Goal: Navigation & Orientation: Find specific page/section

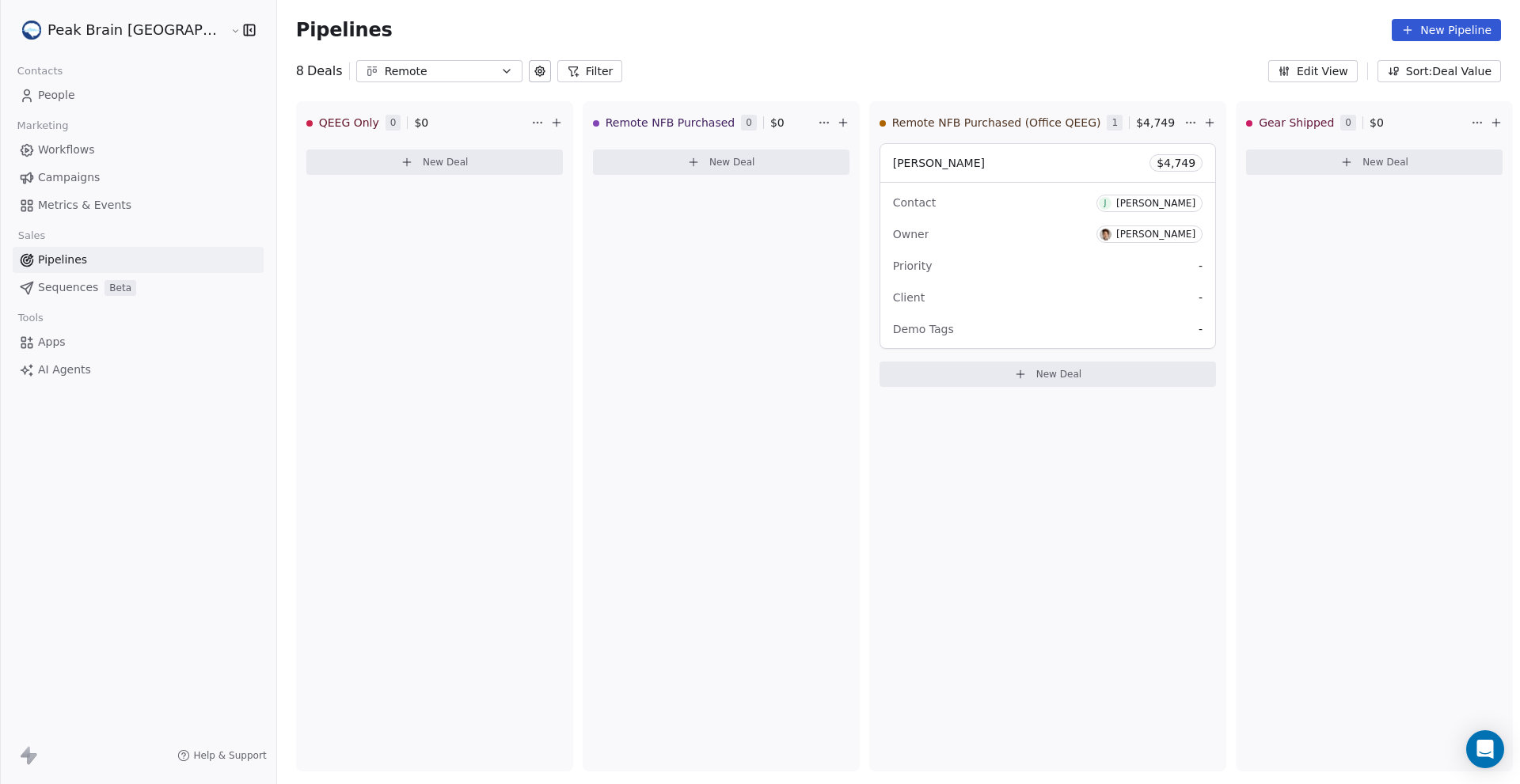
click at [71, 151] on span "Workflows" at bounding box center [66, 150] width 57 height 17
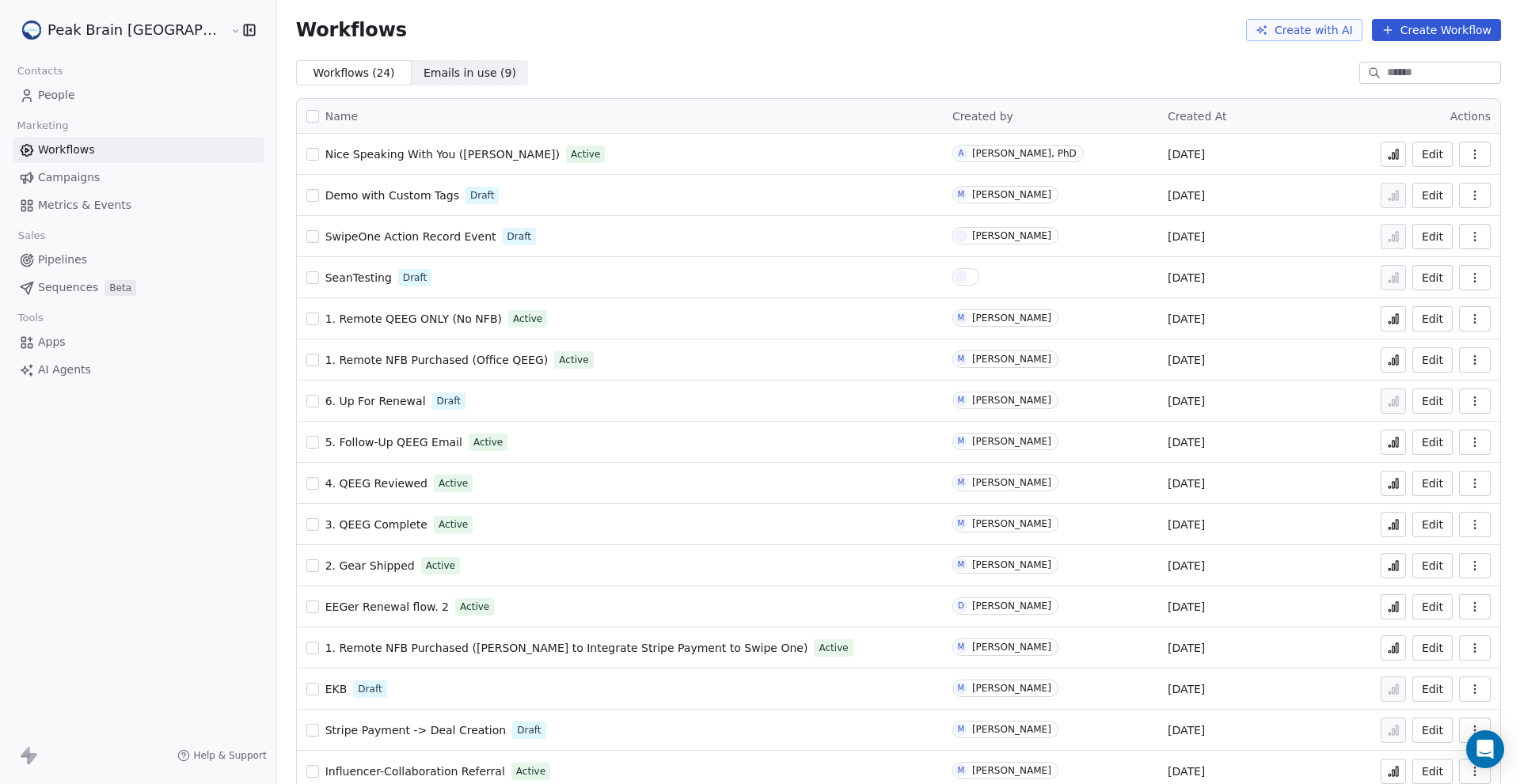
click at [1387, 75] on input at bounding box center [1443, 72] width 111 height 16
click at [90, 171] on span "Campaigns" at bounding box center [68, 177] width 61 height 17
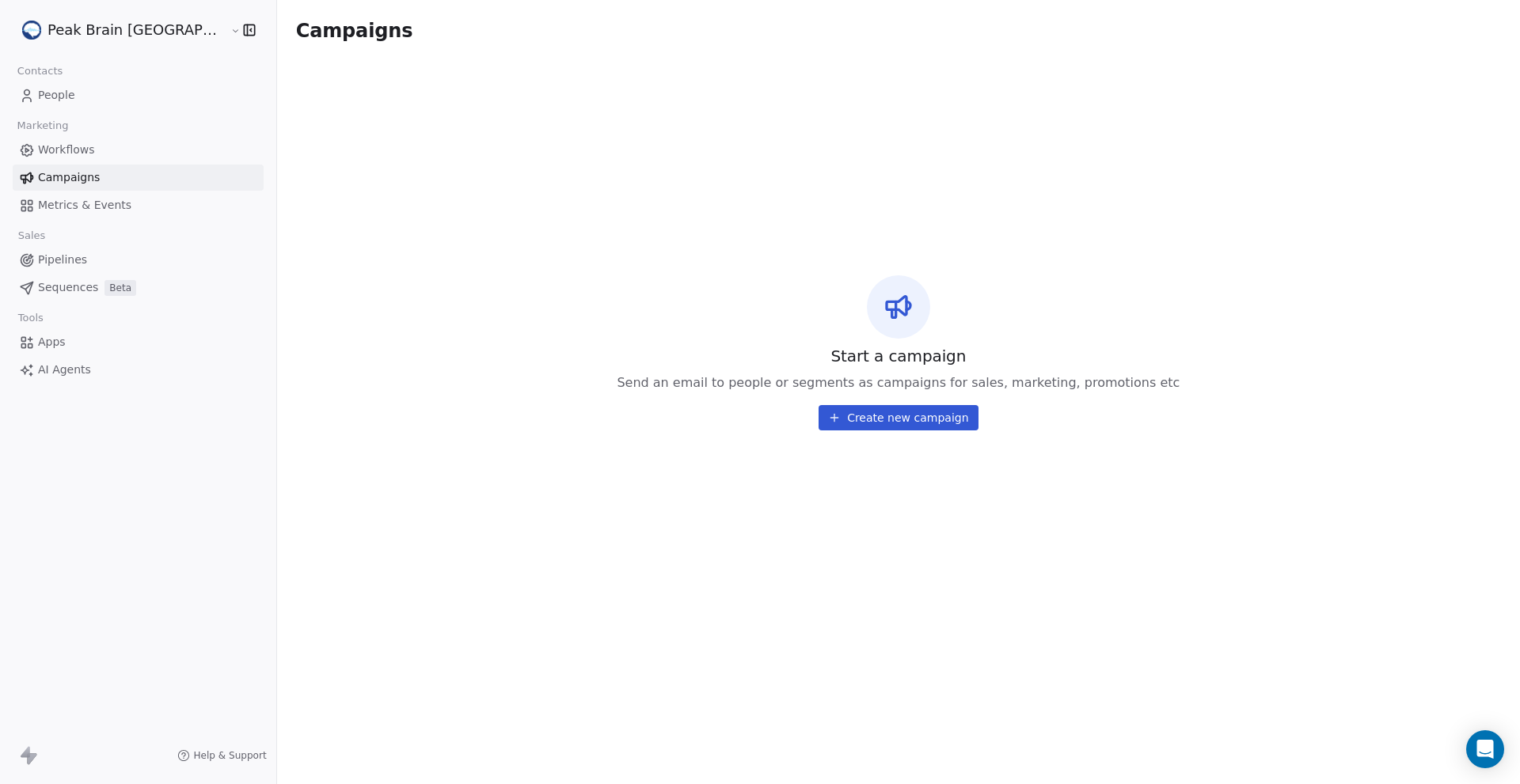
click at [61, 254] on span "Pipelines" at bounding box center [62, 260] width 49 height 17
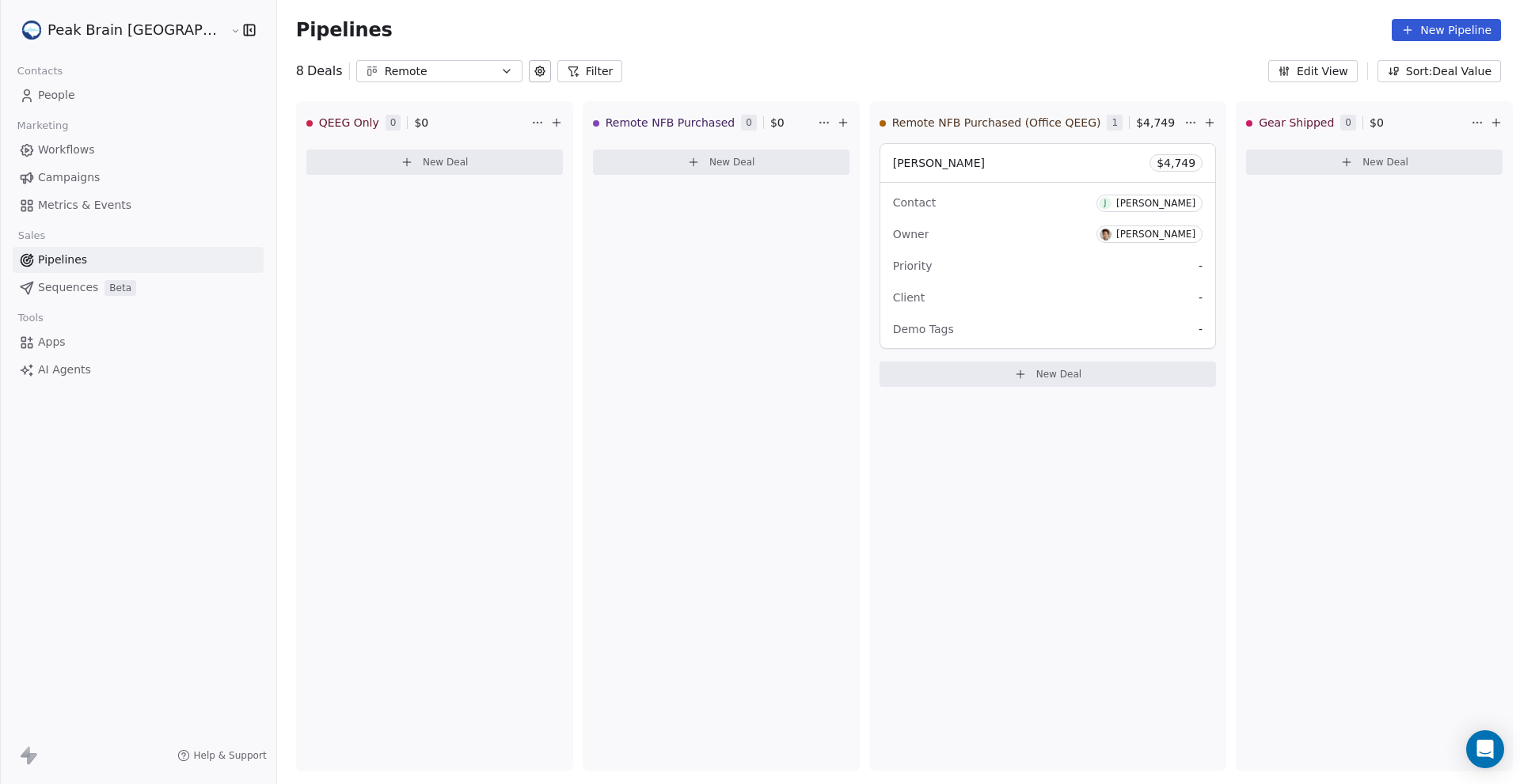
click at [53, 114] on span "Marketing" at bounding box center [42, 126] width 65 height 24
click at [47, 88] on span "People" at bounding box center [56, 96] width 37 height 17
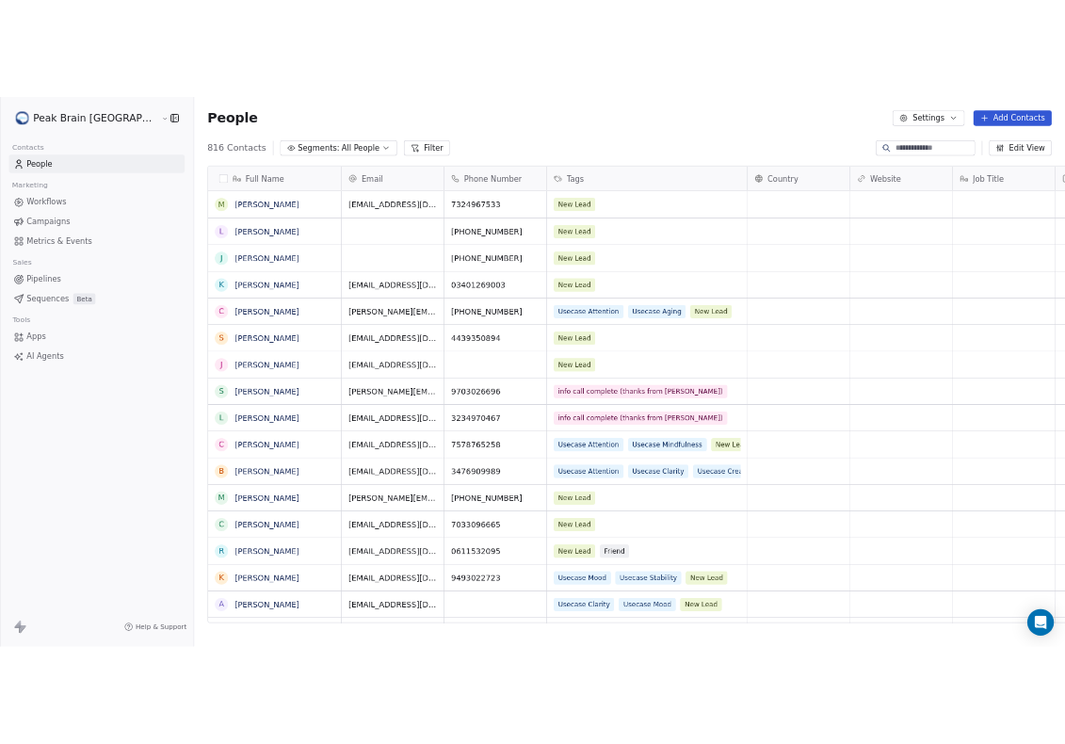
scroll to position [807, 1539]
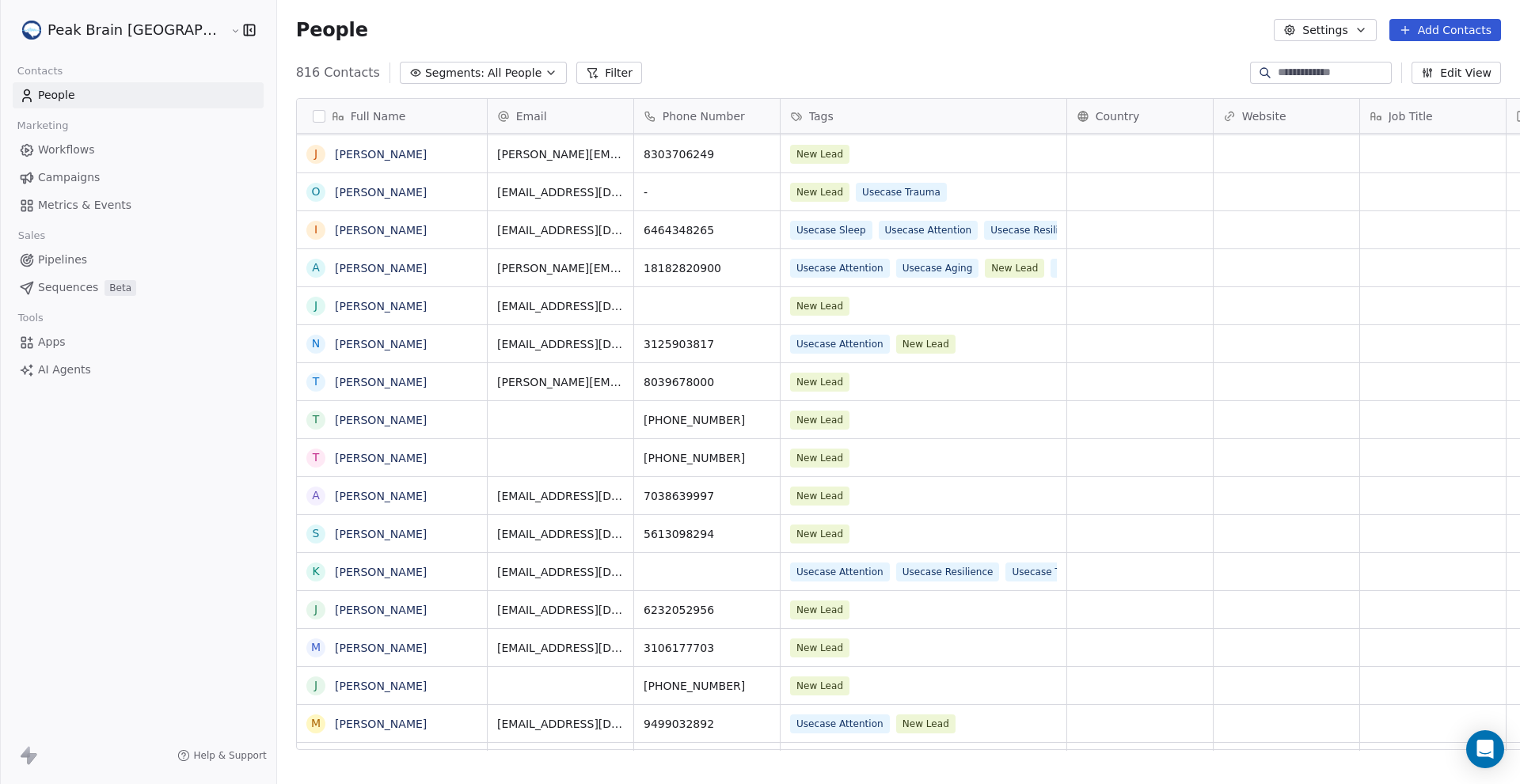
click at [1143, 47] on div "People Settings Add Contacts" at bounding box center [899, 30] width 1243 height 61
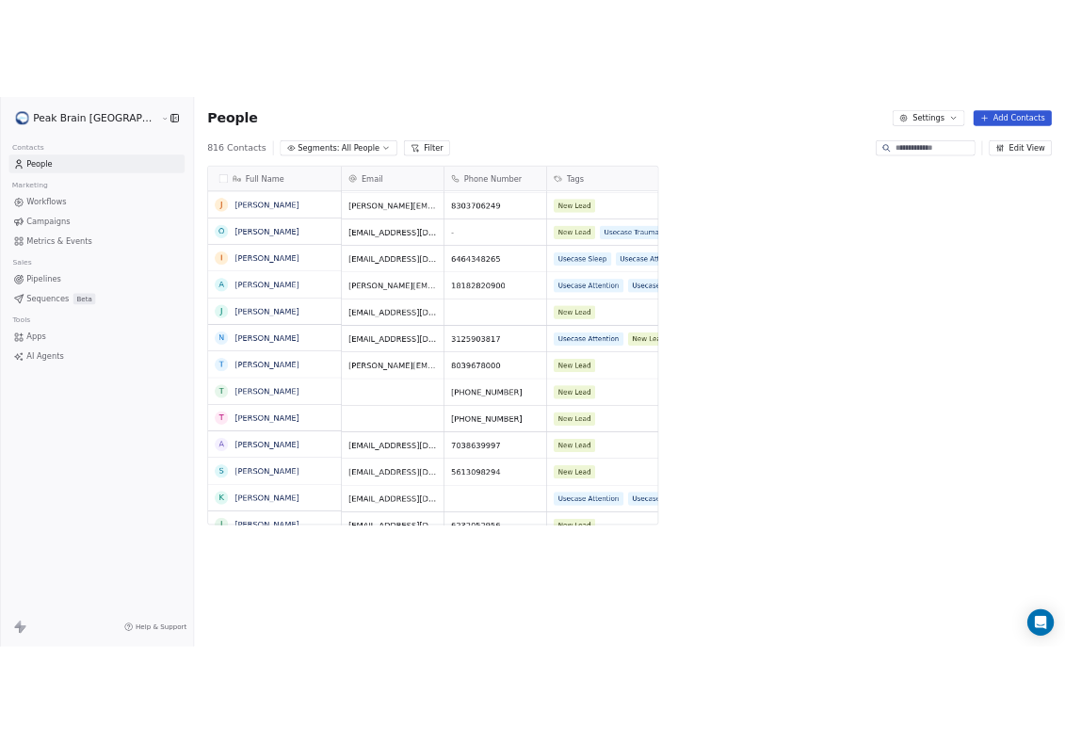
scroll to position [640, 797]
